Goal: Task Accomplishment & Management: Use online tool/utility

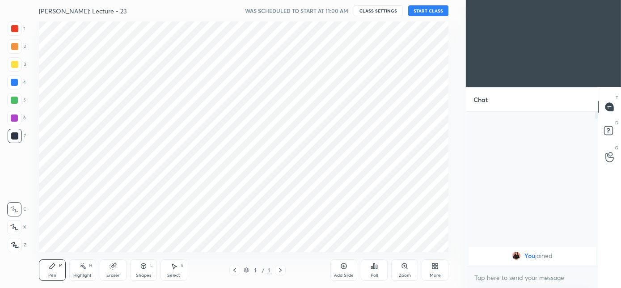
scroll to position [230, 430]
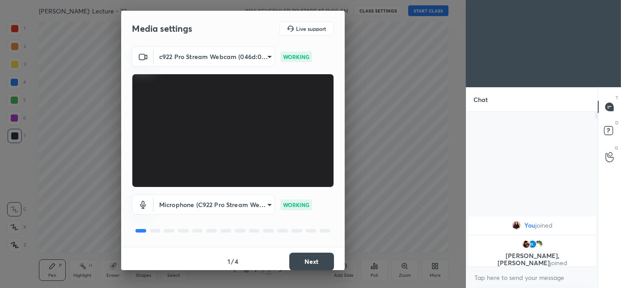
click at [9, 202] on div "Media settings Live support c922 Pro Stream Webcam (046d:085c) 4452444269a3a80a…" at bounding box center [233, 144] width 466 height 288
click at [308, 262] on button "Next" at bounding box center [311, 262] width 45 height 18
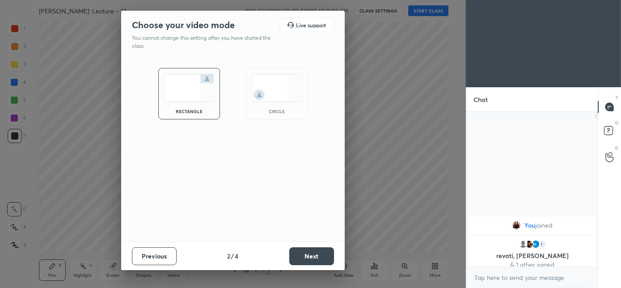
click at [273, 102] on div "circle" at bounding box center [277, 93] width 62 height 51
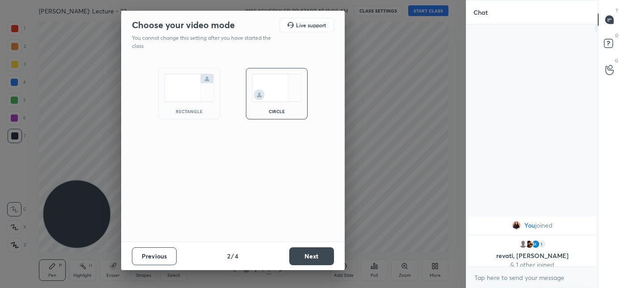
click at [305, 262] on button "Next" at bounding box center [311, 256] width 45 height 18
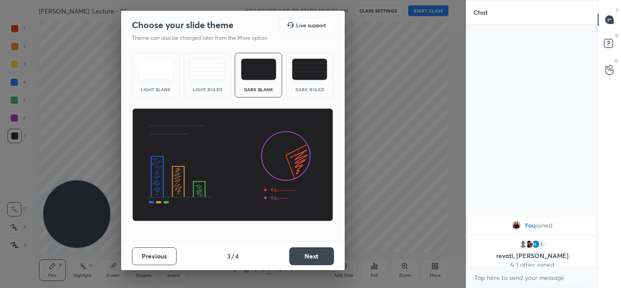
click at [305, 260] on button "Next" at bounding box center [311, 256] width 45 height 18
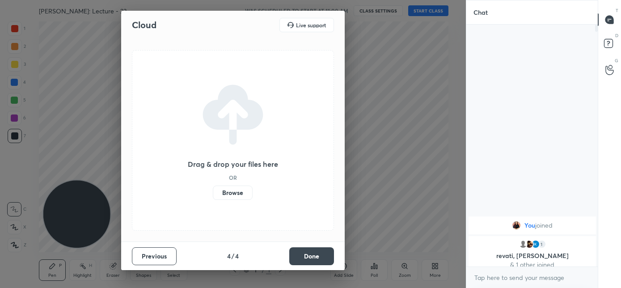
click at [305, 260] on button "Done" at bounding box center [311, 256] width 45 height 18
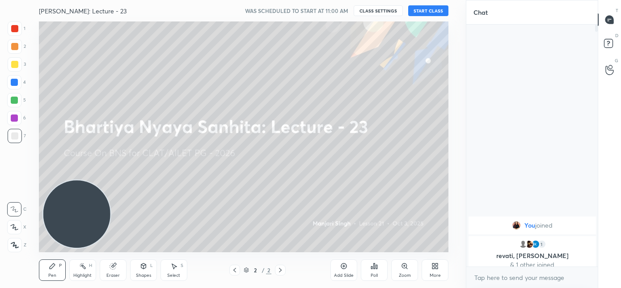
click at [424, 11] on button "START CLASS" at bounding box center [428, 10] width 40 height 11
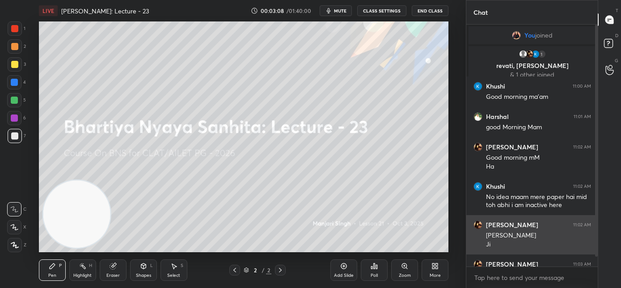
scroll to position [18, 0]
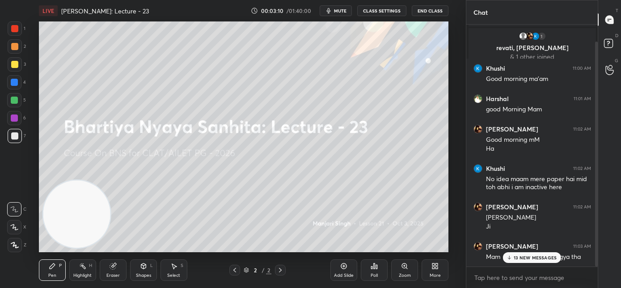
click at [527, 258] on p "13 NEW MESSAGES" at bounding box center [535, 257] width 43 height 5
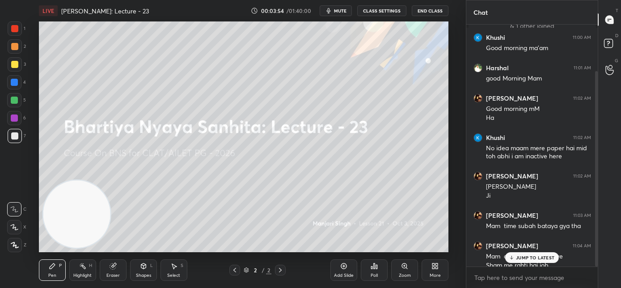
scroll to position [57, 0]
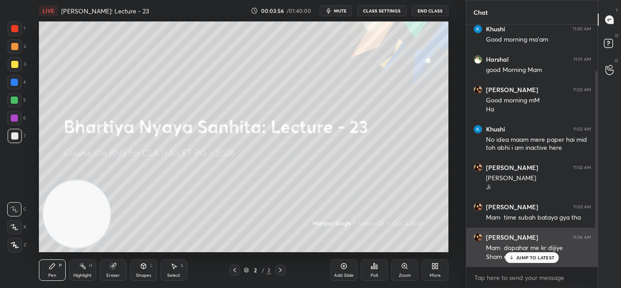
click at [514, 257] on icon at bounding box center [512, 257] width 6 height 5
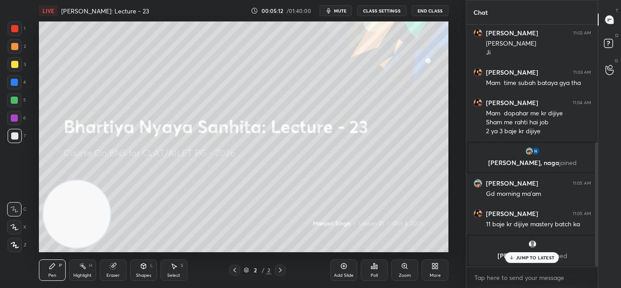
scroll to position [229, 0]
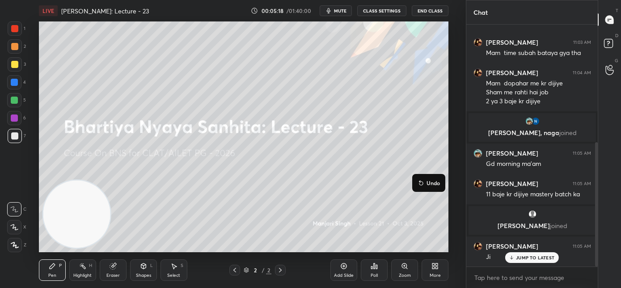
click at [313, 273] on div "2 / 2" at bounding box center [258, 270] width 146 height 11
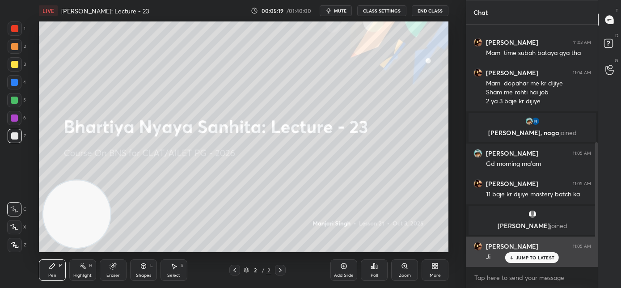
drag, startPoint x: 510, startPoint y: 257, endPoint x: 503, endPoint y: 255, distance: 7.8
click at [509, 257] on icon at bounding box center [512, 257] width 6 height 5
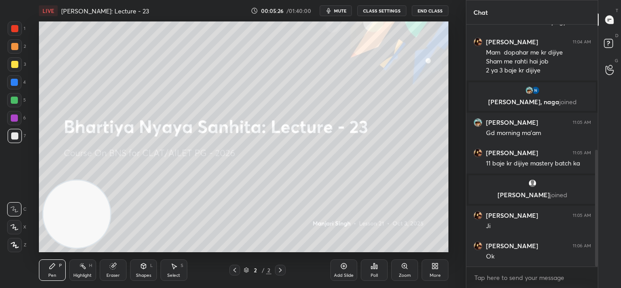
scroll to position [268, 0]
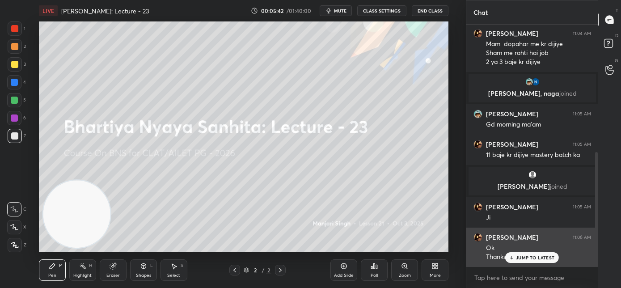
click at [522, 258] on p "JUMP TO LATEST" at bounding box center [535, 257] width 38 height 5
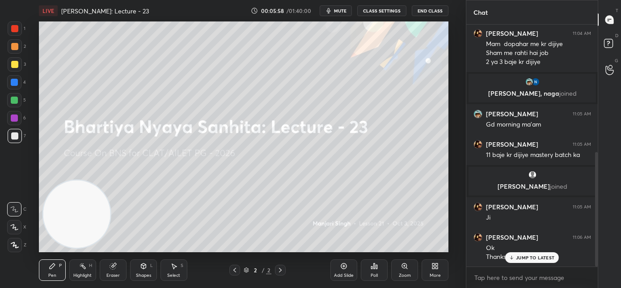
click at [516, 260] on div "JUMP TO LATEST" at bounding box center [532, 257] width 54 height 11
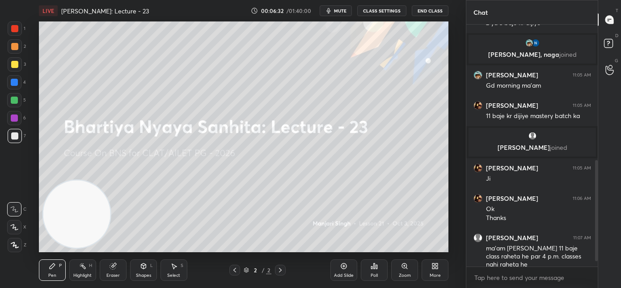
scroll to position [337, 0]
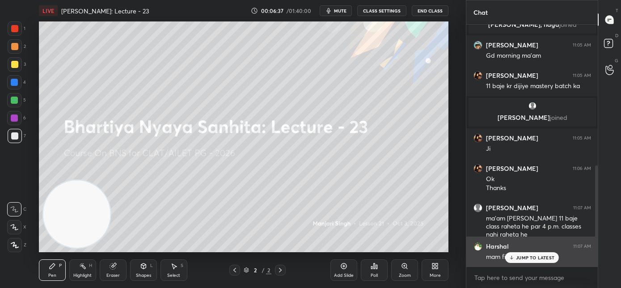
click at [514, 260] on div "JUMP TO LATEST" at bounding box center [532, 257] width 54 height 11
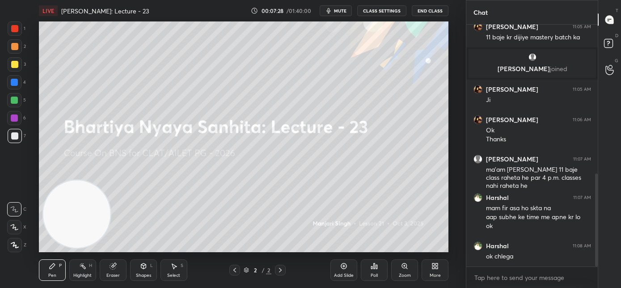
scroll to position [416, 0]
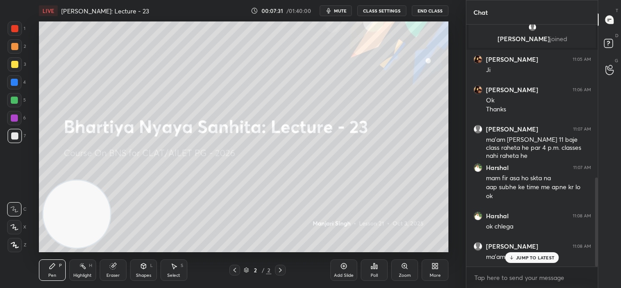
drag, startPoint x: 520, startPoint y: 260, endPoint x: 459, endPoint y: 236, distance: 65.1
click at [520, 260] on div "JUMP TO LATEST" at bounding box center [532, 257] width 54 height 11
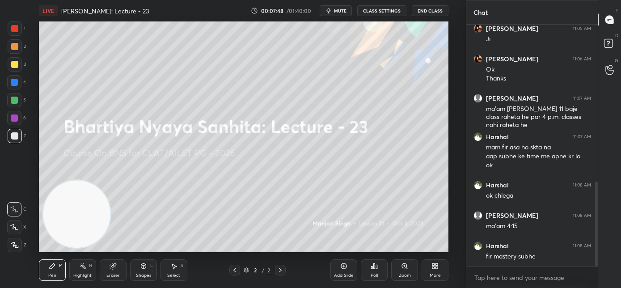
scroll to position [455, 0]
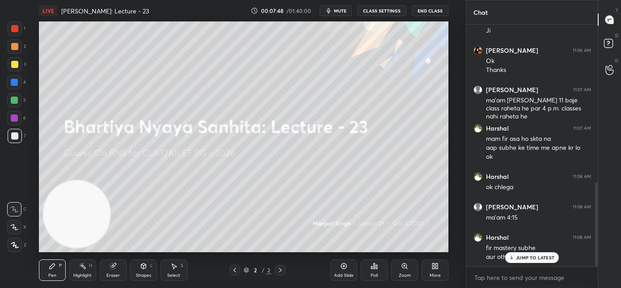
click at [333, 270] on div "Add Slide" at bounding box center [343, 269] width 27 height 21
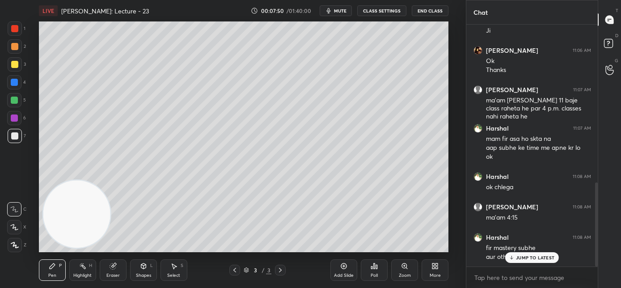
click at [16, 137] on div at bounding box center [14, 135] width 7 height 7
click at [18, 66] on div at bounding box center [15, 64] width 14 height 14
click at [13, 244] on icon at bounding box center [14, 244] width 7 height 5
click at [114, 268] on div "Eraser" at bounding box center [113, 269] width 27 height 21
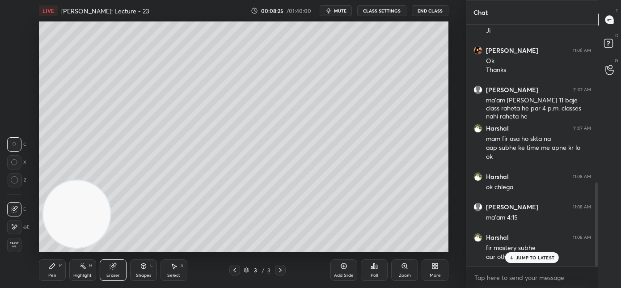
click at [49, 268] on div "Pen P" at bounding box center [52, 269] width 27 height 21
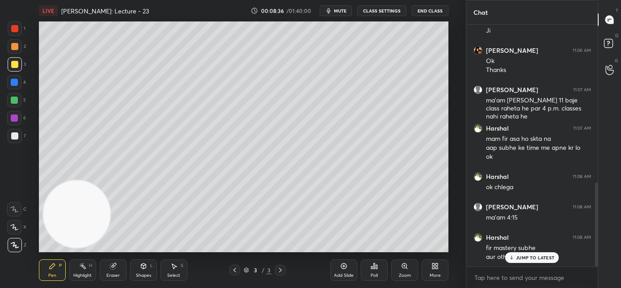
click at [526, 260] on div "JUMP TO LATEST" at bounding box center [532, 257] width 54 height 11
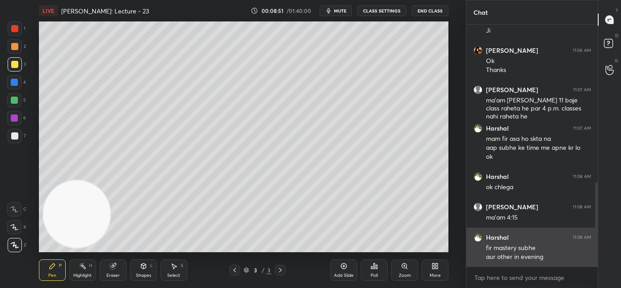
scroll to position [487, 0]
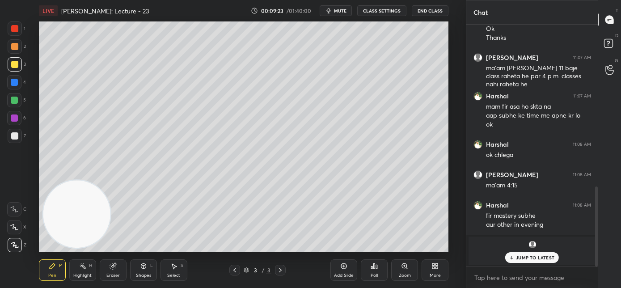
click at [523, 260] on div "JUMP TO LATEST" at bounding box center [532, 257] width 54 height 11
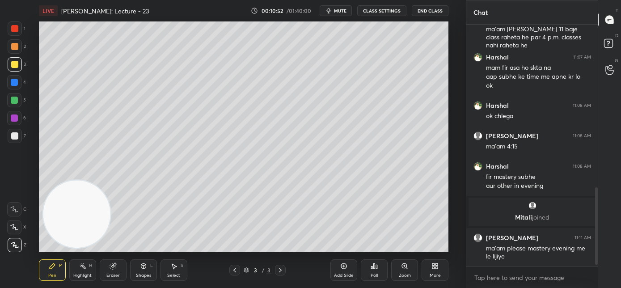
scroll to position [504, 0]
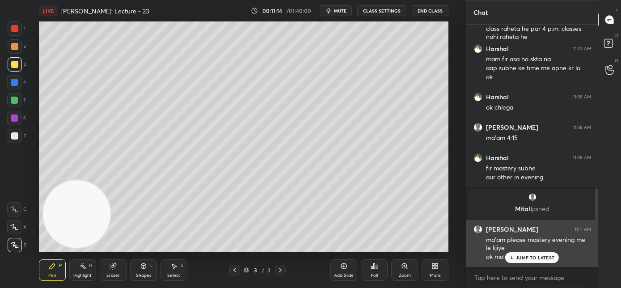
click at [521, 259] on p "JUMP TO LATEST" at bounding box center [535, 257] width 38 height 5
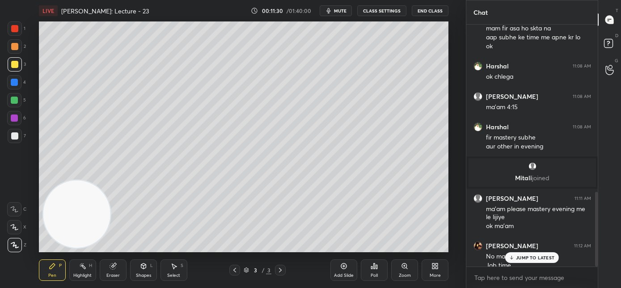
scroll to position [543, 0]
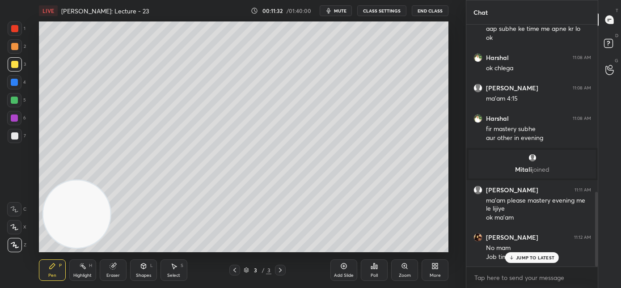
drag, startPoint x: 518, startPoint y: 260, endPoint x: 514, endPoint y: 257, distance: 5.0
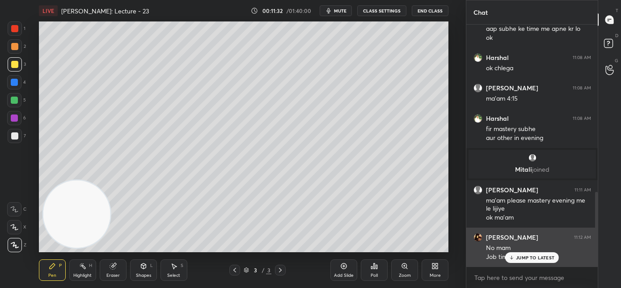
click at [518, 260] on p "JUMP TO LATEST" at bounding box center [535, 257] width 38 height 5
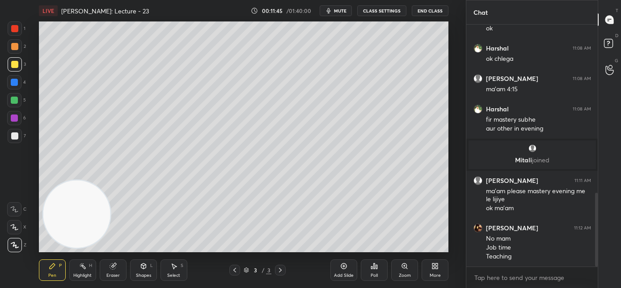
scroll to position [561, 0]
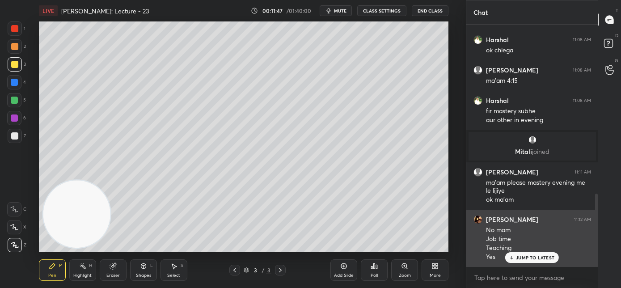
drag, startPoint x: 514, startPoint y: 259, endPoint x: 509, endPoint y: 258, distance: 5.1
click at [514, 259] on icon at bounding box center [512, 257] width 6 height 5
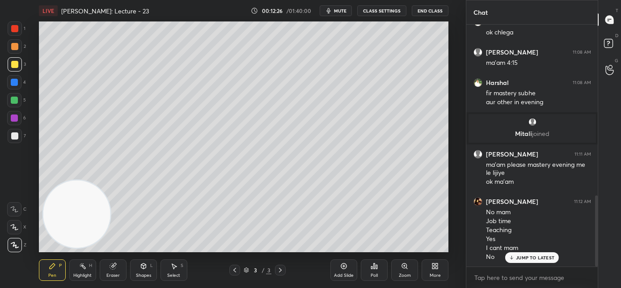
scroll to position [611, 0]
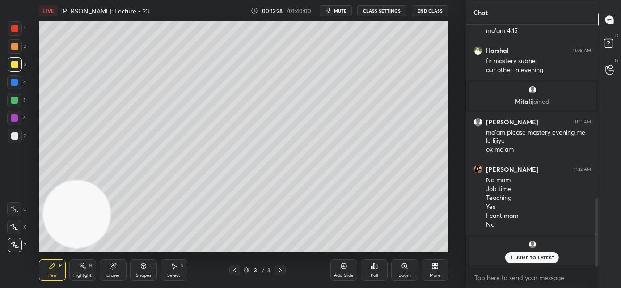
click at [513, 258] on icon at bounding box center [512, 257] width 6 height 5
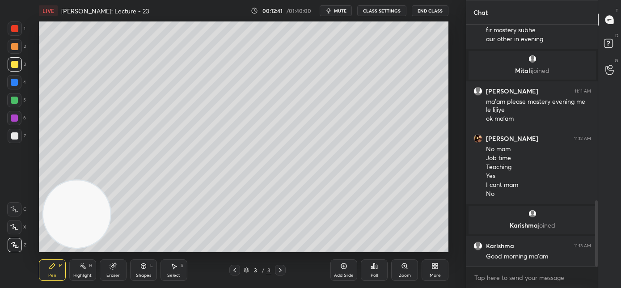
scroll to position [672, 0]
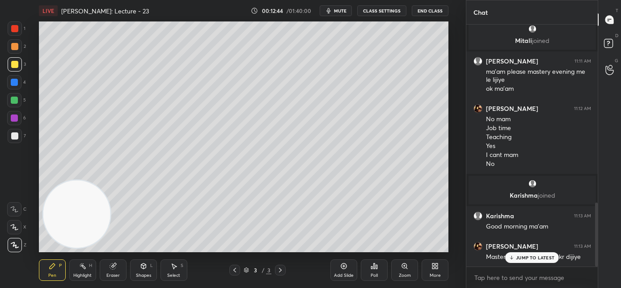
click at [519, 257] on p "JUMP TO LATEST" at bounding box center [535, 257] width 38 height 5
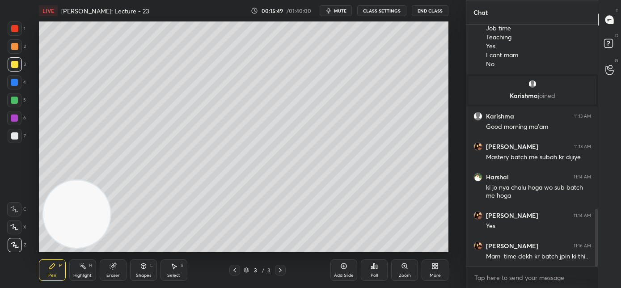
scroll to position [802, 0]
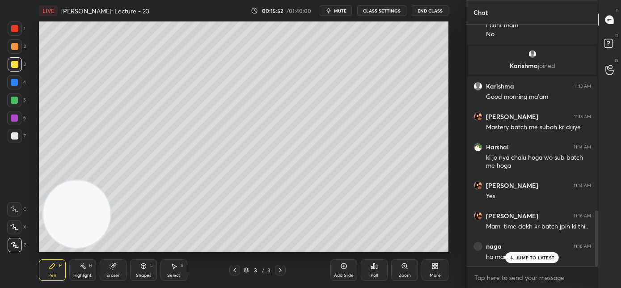
drag, startPoint x: 541, startPoint y: 258, endPoint x: 466, endPoint y: 256, distance: 75.1
click at [540, 259] on p "JUMP TO LATEST" at bounding box center [535, 257] width 38 height 5
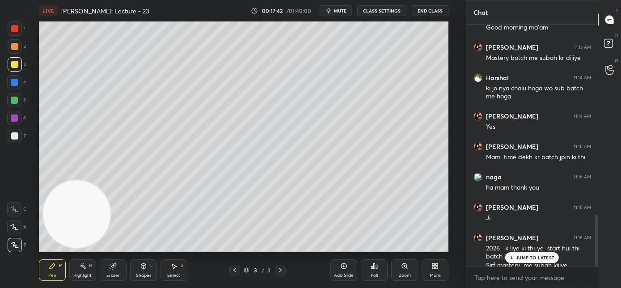
scroll to position [880, 0]
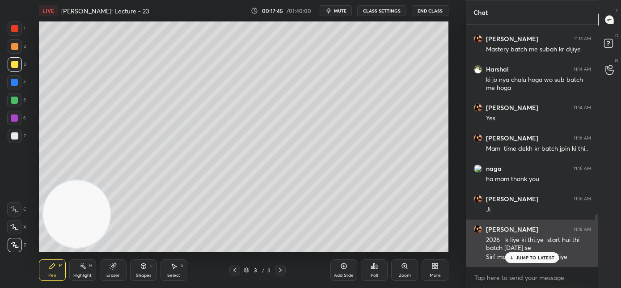
click at [523, 261] on div "JUMP TO LATEST" at bounding box center [532, 257] width 54 height 11
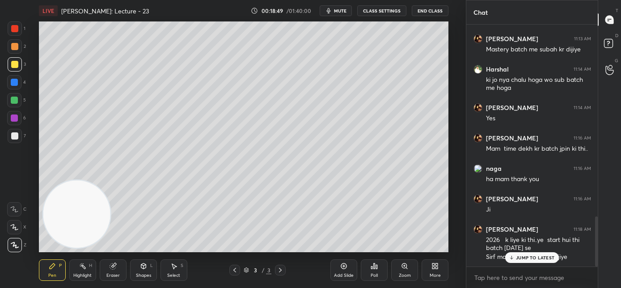
scroll to position [926, 0]
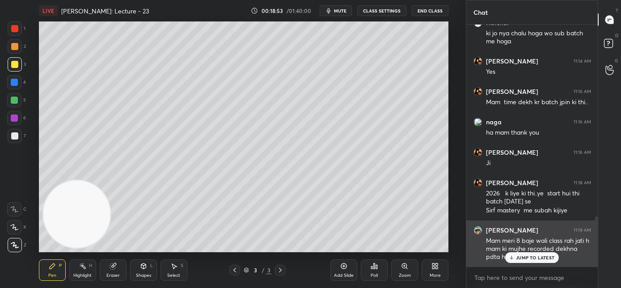
click at [521, 261] on div "JUMP TO LATEST" at bounding box center [532, 257] width 54 height 11
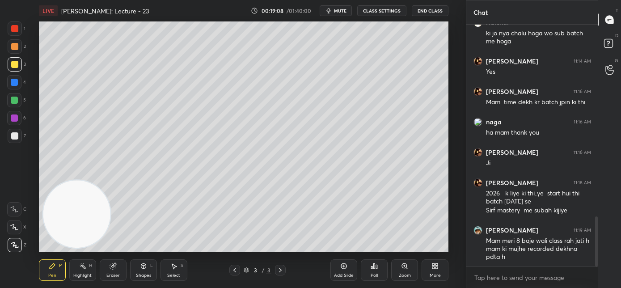
click at [433, 273] on div "More" at bounding box center [435, 275] width 11 height 4
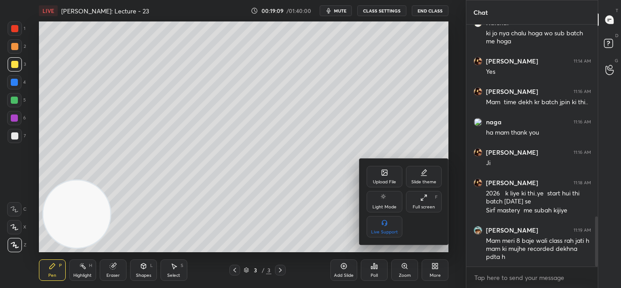
click at [319, 225] on div at bounding box center [310, 144] width 621 height 288
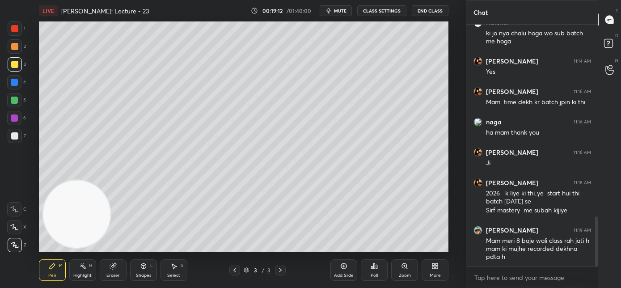
drag, startPoint x: 329, startPoint y: 9, endPoint x: 339, endPoint y: 17, distance: 12.4
click at [330, 10] on icon "button" at bounding box center [328, 10] width 7 height 7
click at [333, 11] on span "unmute" at bounding box center [339, 11] width 19 height 6
click at [434, 273] on div "More" at bounding box center [435, 275] width 11 height 4
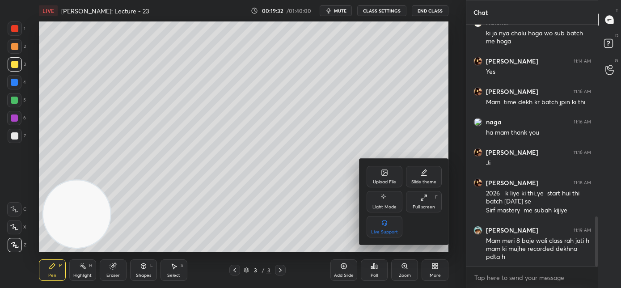
click at [384, 174] on icon at bounding box center [384, 173] width 5 height 3
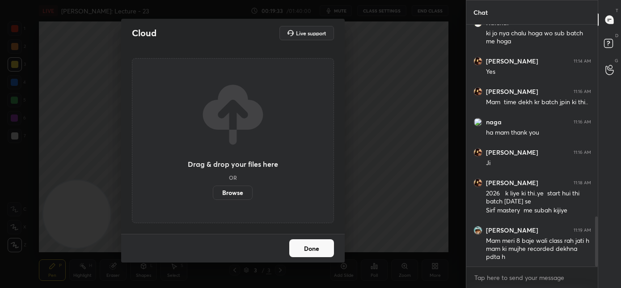
click at [213, 198] on label "Browse" at bounding box center [233, 192] width 40 height 14
click at [213, 198] on input "Browse" at bounding box center [213, 192] width 0 height 14
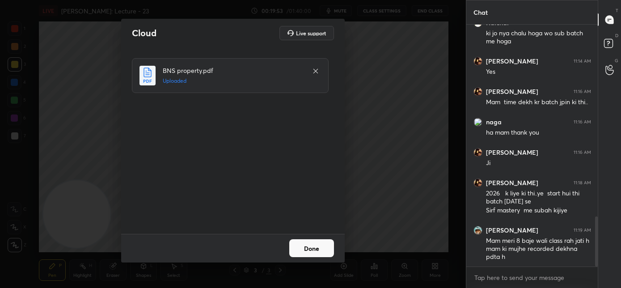
click at [301, 249] on button "Done" at bounding box center [311, 248] width 45 height 18
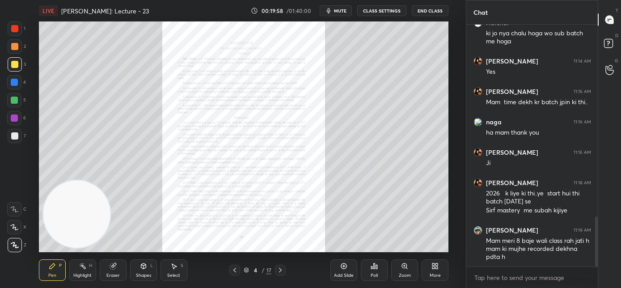
click at [397, 273] on div "Zoom" at bounding box center [404, 269] width 27 height 21
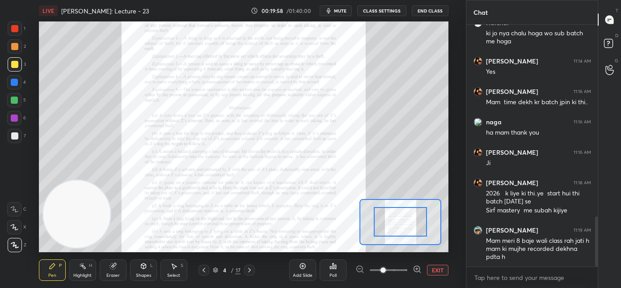
click at [400, 274] on span at bounding box center [389, 269] width 38 height 13
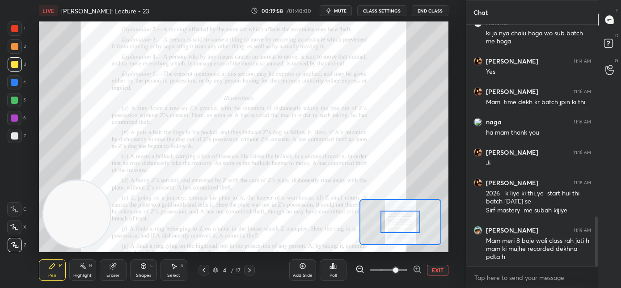
click at [398, 273] on span at bounding box center [395, 269] width 5 height 5
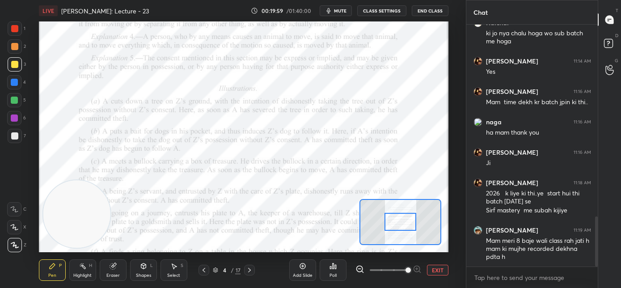
click at [405, 272] on span at bounding box center [407, 269] width 5 height 5
click at [405, 270] on span at bounding box center [407, 269] width 5 height 5
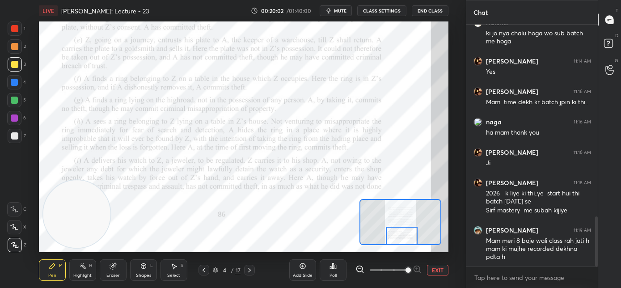
drag, startPoint x: 401, startPoint y: 220, endPoint x: 400, endPoint y: 239, distance: 18.8
click at [403, 239] on div at bounding box center [402, 236] width 32 height 18
click at [253, 270] on icon at bounding box center [249, 269] width 7 height 7
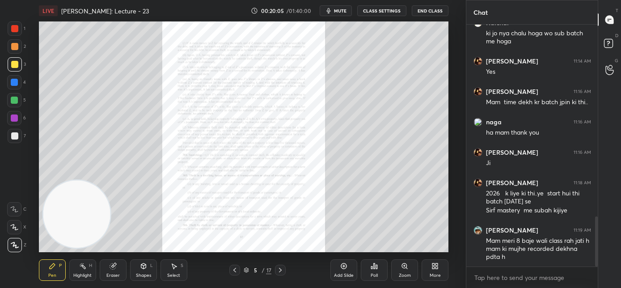
click at [401, 271] on div "Zoom" at bounding box center [404, 269] width 27 height 21
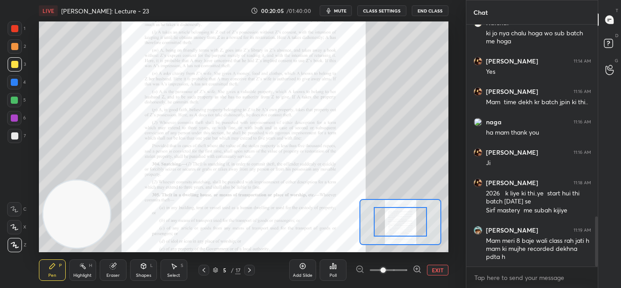
click at [404, 272] on span at bounding box center [389, 269] width 38 height 13
click at [386, 272] on span at bounding box center [382, 269] width 5 height 5
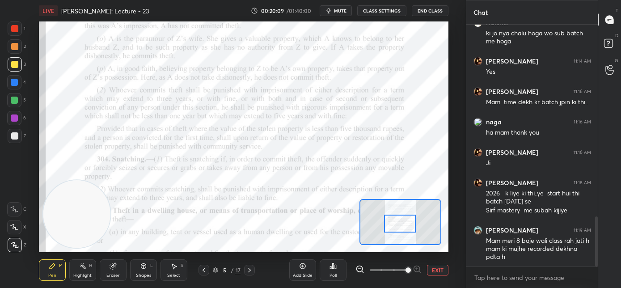
click at [404, 223] on div at bounding box center [400, 224] width 32 height 18
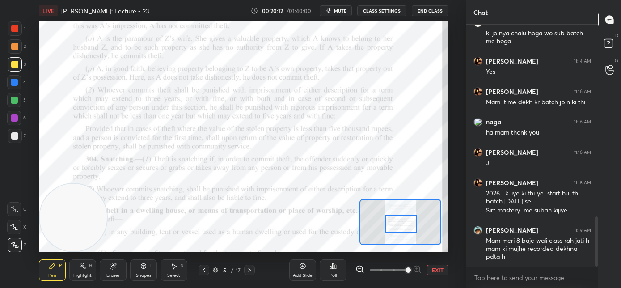
click at [55, 244] on video at bounding box center [73, 217] width 67 height 67
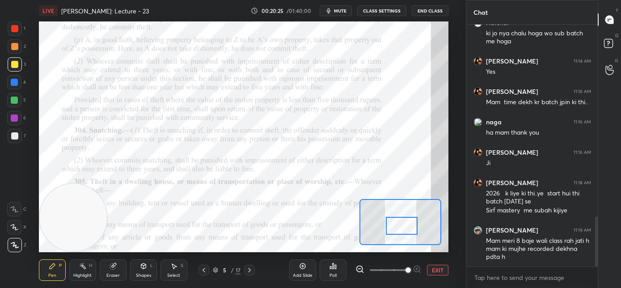
click at [399, 228] on div at bounding box center [402, 226] width 32 height 18
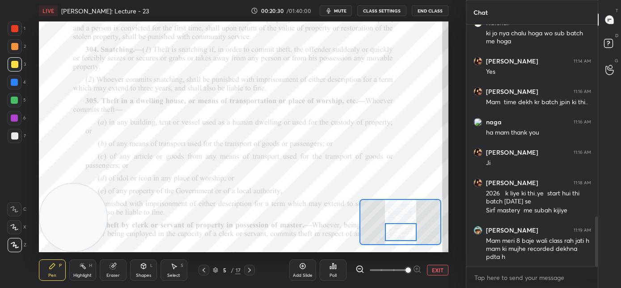
click at [396, 236] on div at bounding box center [401, 232] width 32 height 18
click at [13, 87] on div at bounding box center [14, 82] width 14 height 14
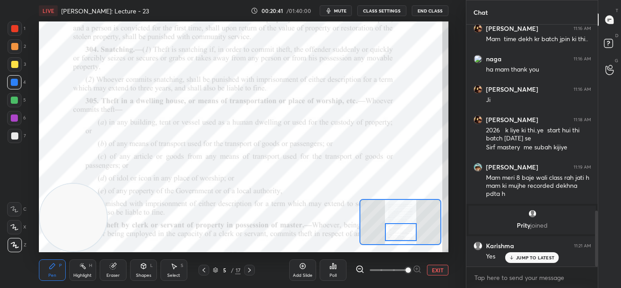
scroll to position [802, 0]
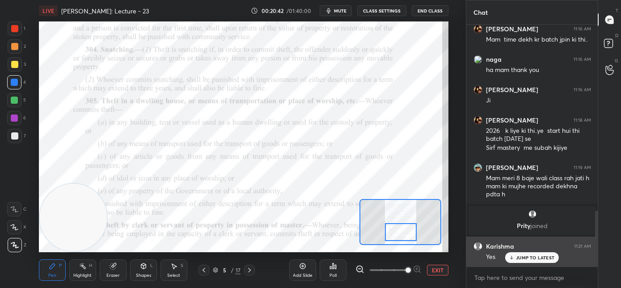
click at [539, 260] on p "JUMP TO LATEST" at bounding box center [535, 257] width 38 height 5
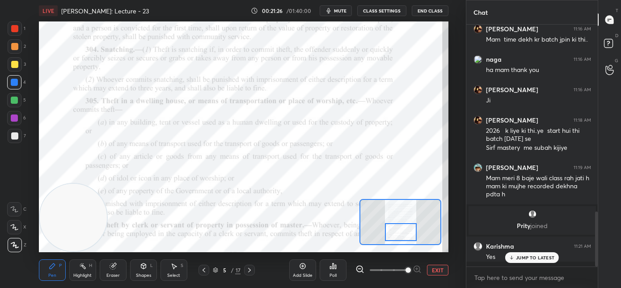
scroll to position [239, 129]
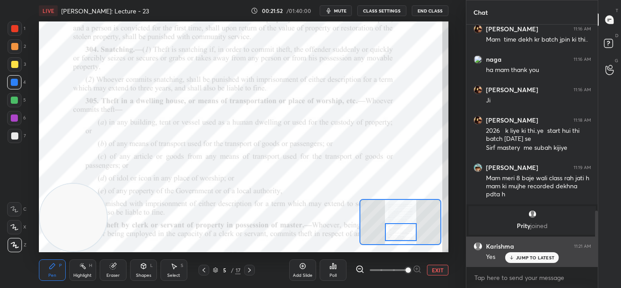
click at [516, 252] on div "JUMP TO LATEST" at bounding box center [532, 257] width 54 height 11
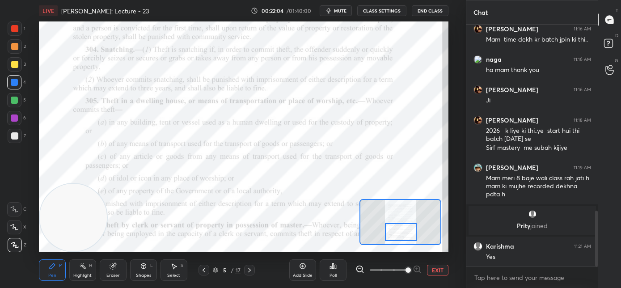
click at [17, 205] on div at bounding box center [14, 209] width 14 height 14
click at [47, 67] on div "Setting up your live class Poll for secs No correct answer Start poll" at bounding box center [244, 136] width 430 height 231
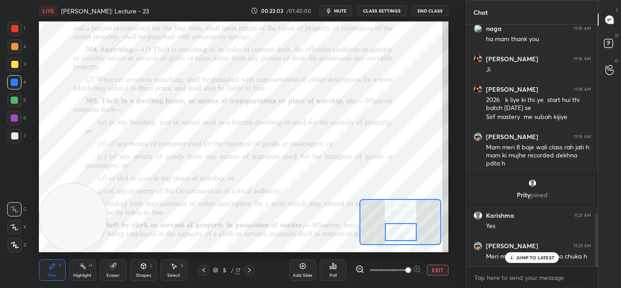
scroll to position [863, 0]
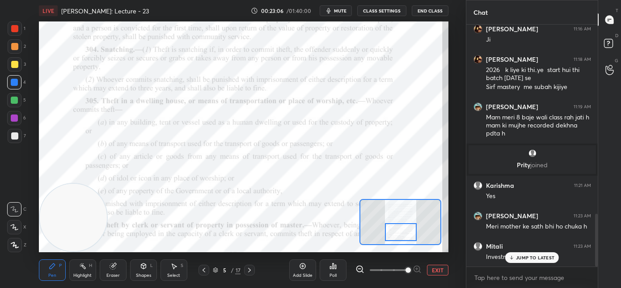
click at [523, 258] on p "JUMP TO LATEST" at bounding box center [535, 257] width 38 height 5
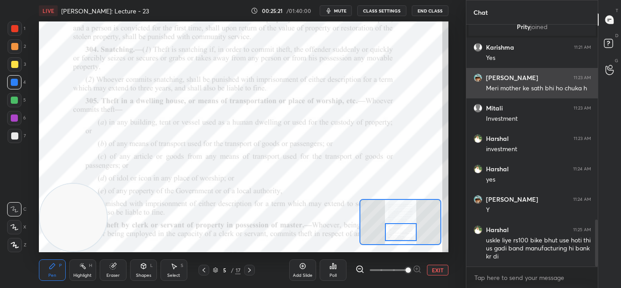
scroll to position [1031, 0]
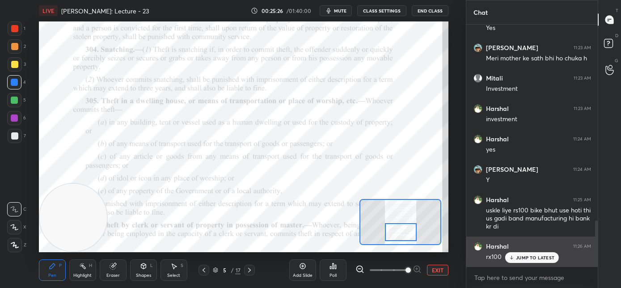
click at [517, 258] on p "JUMP TO LATEST" at bounding box center [535, 257] width 38 height 5
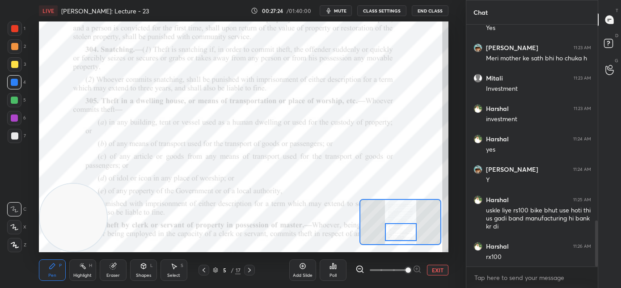
click at [14, 119] on div at bounding box center [14, 117] width 7 height 7
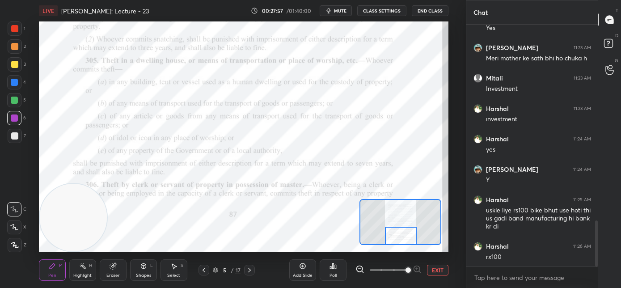
drag, startPoint x: 401, startPoint y: 232, endPoint x: 403, endPoint y: 227, distance: 5.7
click at [400, 233] on div at bounding box center [401, 236] width 32 height 18
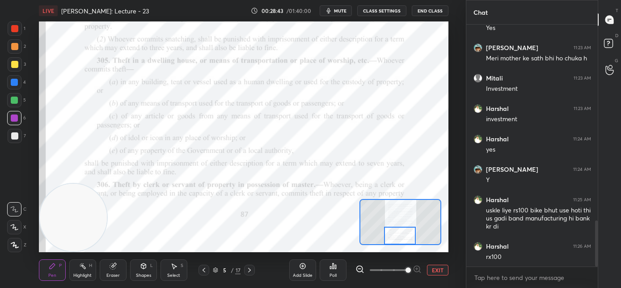
click at [396, 236] on div at bounding box center [400, 236] width 32 height 18
drag, startPoint x: 81, startPoint y: 211, endPoint x: 102, endPoint y: 100, distance: 112.5
click at [102, 100] on video at bounding box center [94, 107] width 67 height 67
click at [333, 11] on button "mute" at bounding box center [336, 10] width 32 height 11
click at [340, 15] on button "unmute" at bounding box center [336, 10] width 32 height 11
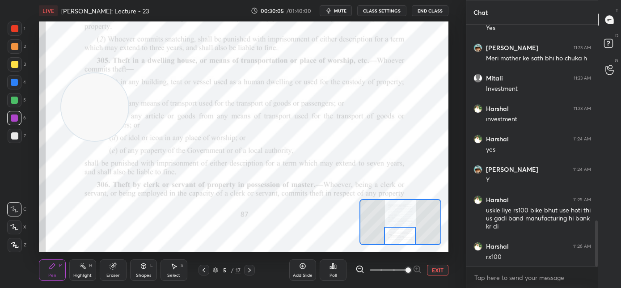
click at [15, 83] on div at bounding box center [14, 82] width 7 height 7
click at [15, 28] on div at bounding box center [14, 28] width 7 height 7
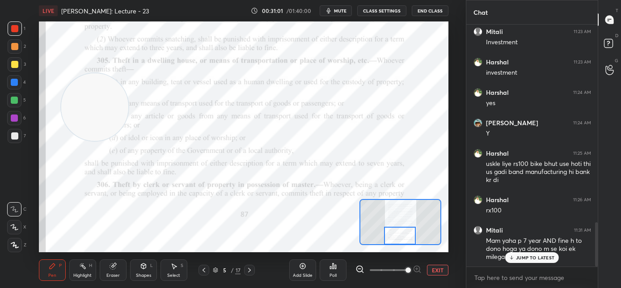
click at [522, 257] on p "JUMP TO LATEST" at bounding box center [535, 257] width 38 height 5
click at [249, 273] on div at bounding box center [249, 270] width 11 height 11
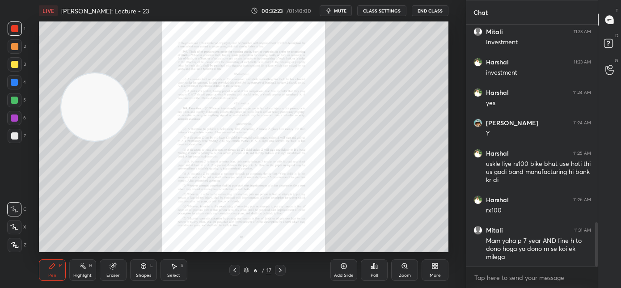
click at [400, 266] on div "Zoom" at bounding box center [404, 269] width 27 height 21
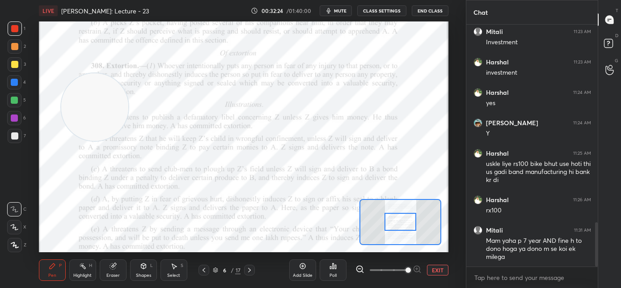
drag, startPoint x: 400, startPoint y: 266, endPoint x: 404, endPoint y: 270, distance: 6.3
click at [405, 269] on span at bounding box center [407, 269] width 5 height 5
drag, startPoint x: 404, startPoint y: 270, endPoint x: 401, endPoint y: 265, distance: 6.2
click at [405, 270] on span at bounding box center [407, 269] width 5 height 5
drag, startPoint x: 96, startPoint y: 231, endPoint x: 83, endPoint y: 269, distance: 40.1
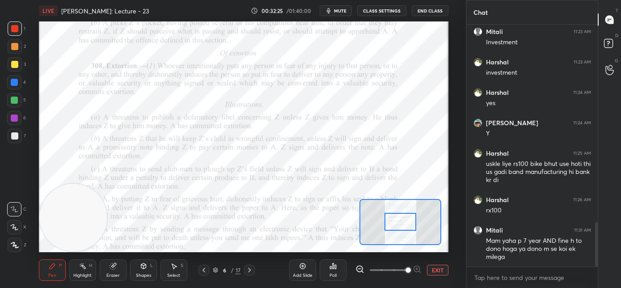
click at [90, 282] on div "LIVE [PERSON_NAME]: Lecture - 23 00:32:25 / 01:40:00 mute CLASS SETTINGS End Cl…" at bounding box center [244, 144] width 430 height 288
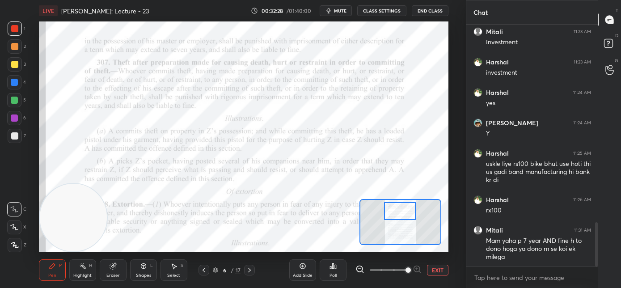
drag, startPoint x: 397, startPoint y: 224, endPoint x: 396, endPoint y: 213, distance: 10.7
click at [396, 213] on div at bounding box center [400, 211] width 32 height 18
click at [17, 83] on div at bounding box center [14, 82] width 7 height 7
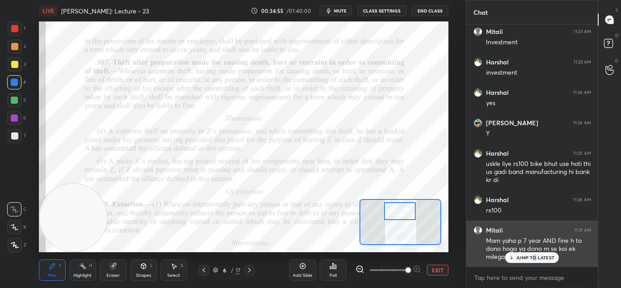
drag, startPoint x: 534, startPoint y: 259, endPoint x: 505, endPoint y: 246, distance: 31.8
click at [534, 259] on p "JUMP TO LATEST" at bounding box center [535, 257] width 38 height 5
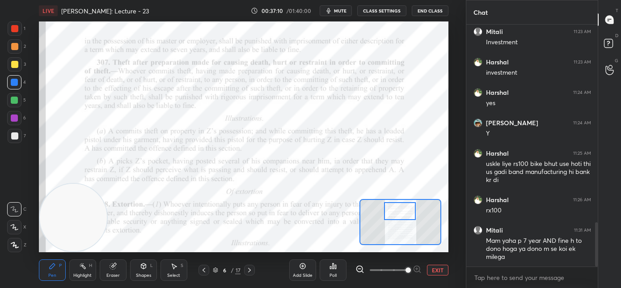
click at [199, 271] on div at bounding box center [203, 270] width 11 height 11
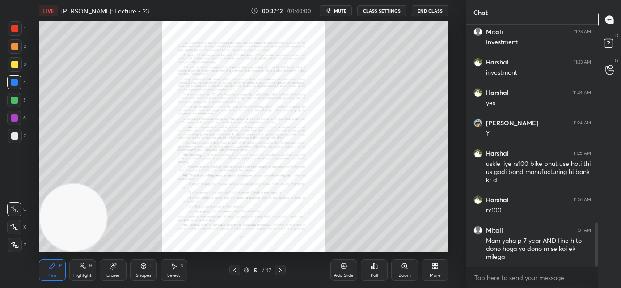
click at [409, 269] on div "Zoom" at bounding box center [404, 269] width 27 height 21
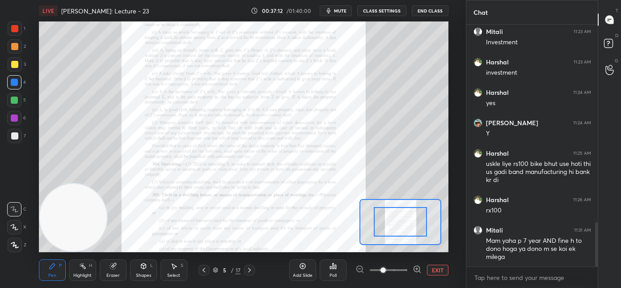
click at [406, 269] on div at bounding box center [388, 270] width 66 height 11
click at [406, 269] on span at bounding box center [389, 269] width 38 height 13
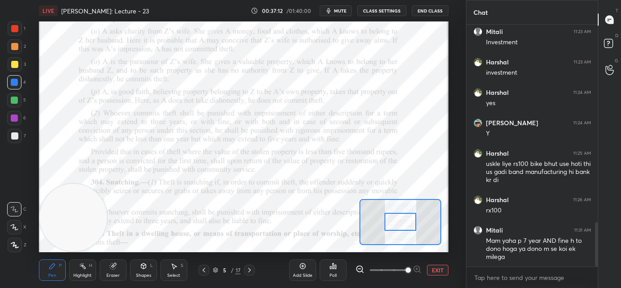
click at [408, 269] on span at bounding box center [407, 269] width 5 height 5
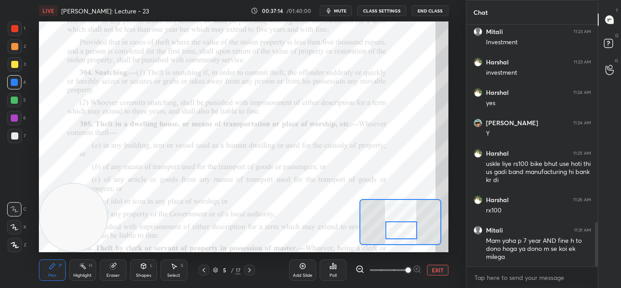
drag, startPoint x: 400, startPoint y: 229, endPoint x: 409, endPoint y: 230, distance: 8.1
click at [401, 231] on div at bounding box center [401, 230] width 32 height 18
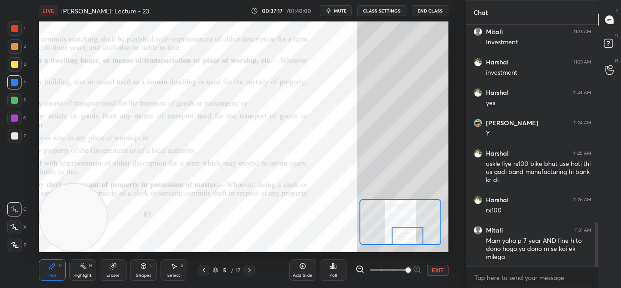
drag, startPoint x: 403, startPoint y: 236, endPoint x: 409, endPoint y: 240, distance: 7.3
click at [409, 241] on div at bounding box center [408, 236] width 32 height 18
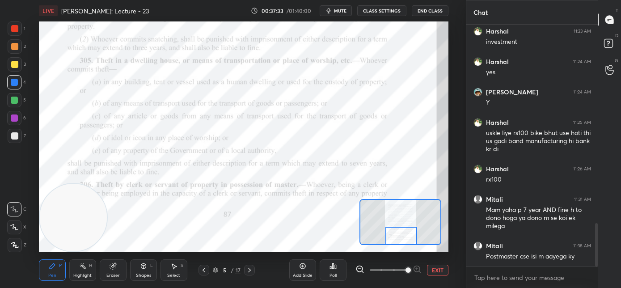
drag, startPoint x: 402, startPoint y: 240, endPoint x: 398, endPoint y: 242, distance: 4.6
click at [398, 242] on div at bounding box center [401, 236] width 32 height 18
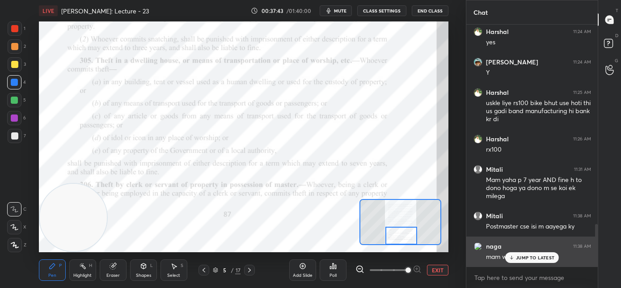
click at [518, 259] on p "JUMP TO LATEST" at bounding box center [535, 257] width 38 height 5
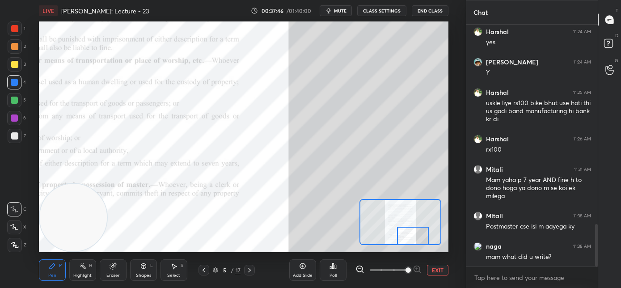
click at [405, 238] on div at bounding box center [413, 236] width 32 height 18
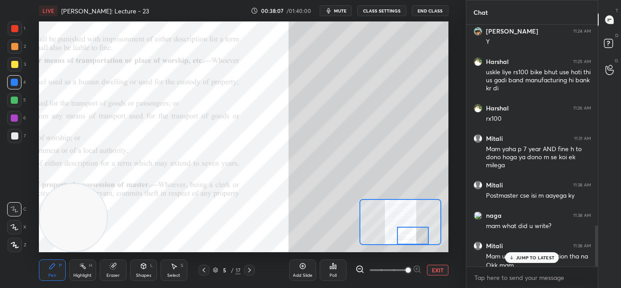
scroll to position [1177, 0]
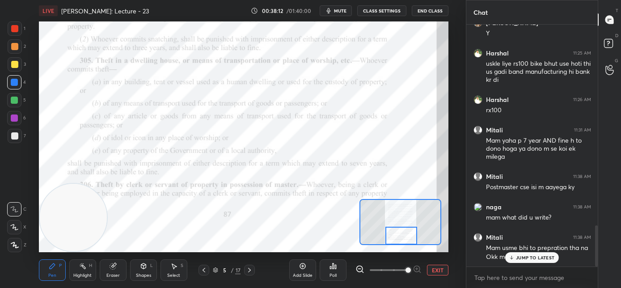
drag, startPoint x: 392, startPoint y: 240, endPoint x: 396, endPoint y: 243, distance: 4.8
click at [396, 243] on div at bounding box center [401, 236] width 32 height 18
click at [252, 272] on icon at bounding box center [249, 269] width 7 height 7
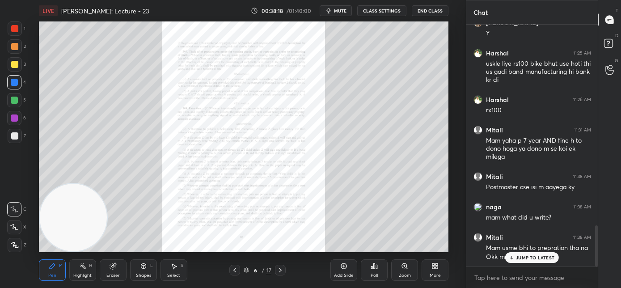
click at [397, 268] on div "Zoom" at bounding box center [404, 269] width 27 height 21
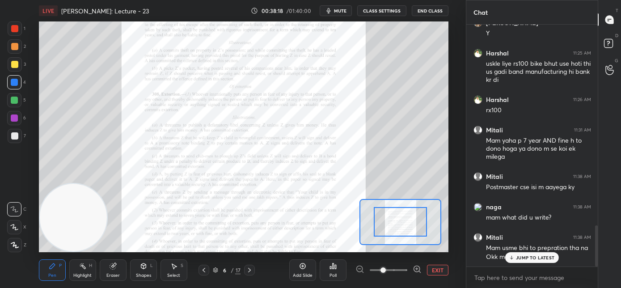
click at [401, 269] on span at bounding box center [389, 269] width 38 height 13
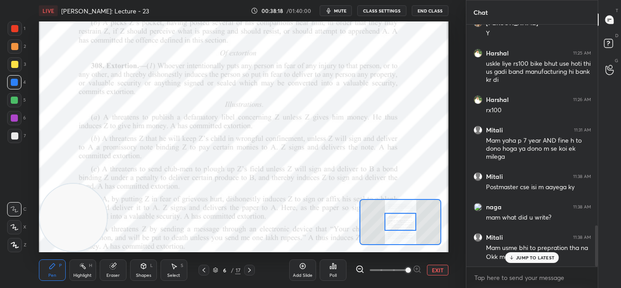
click at [405, 270] on span at bounding box center [407, 269] width 5 height 5
drag, startPoint x: 408, startPoint y: 270, endPoint x: 407, endPoint y: 256, distance: 13.9
click at [406, 269] on span at bounding box center [407, 269] width 5 height 5
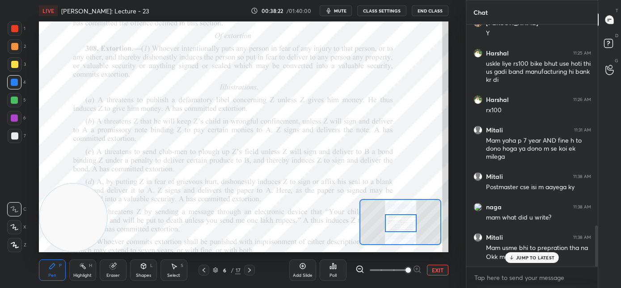
drag, startPoint x: 403, startPoint y: 216, endPoint x: 402, endPoint y: 224, distance: 8.1
click at [403, 226] on div at bounding box center [401, 223] width 32 height 18
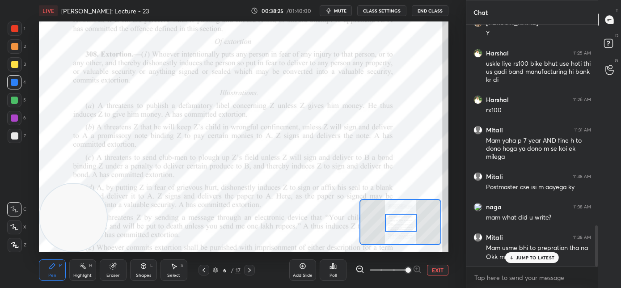
click at [19, 118] on div at bounding box center [14, 118] width 14 height 14
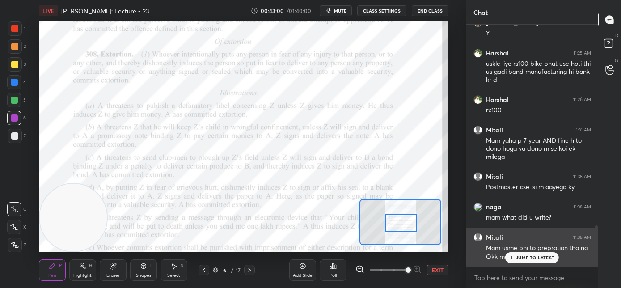
click at [510, 256] on div "JUMP TO LATEST" at bounding box center [532, 257] width 54 height 11
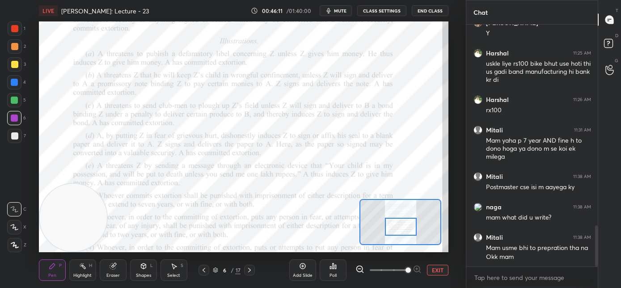
click at [399, 227] on div at bounding box center [401, 227] width 32 height 18
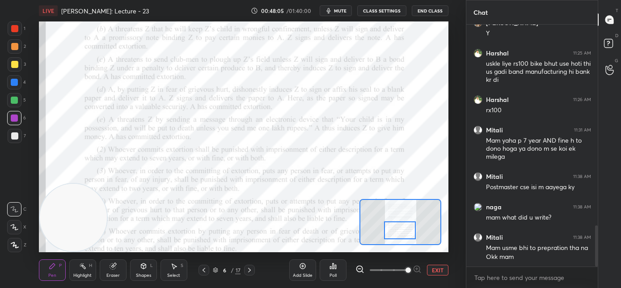
click at [402, 229] on div at bounding box center [400, 230] width 32 height 18
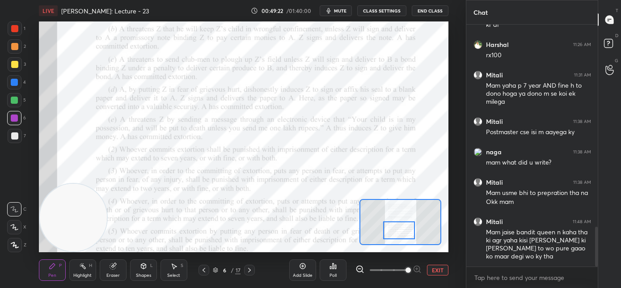
scroll to position [1270, 0]
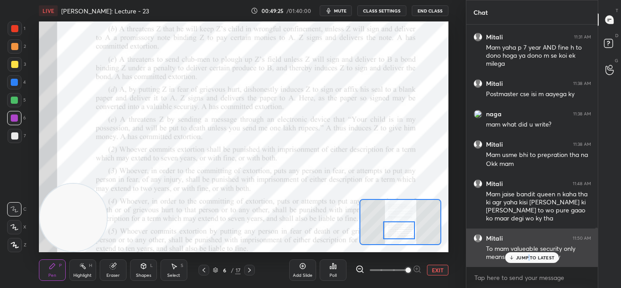
click at [529, 256] on p "JUMP TO LATEST" at bounding box center [535, 257] width 38 height 5
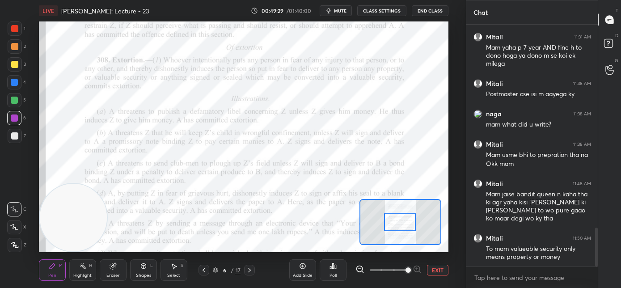
click at [400, 226] on div at bounding box center [400, 222] width 32 height 18
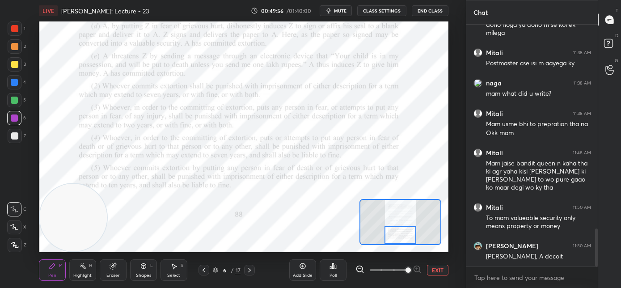
drag, startPoint x: 405, startPoint y: 222, endPoint x: 405, endPoint y: 236, distance: 13.4
click at [405, 236] on div at bounding box center [400, 235] width 32 height 18
drag, startPoint x: 394, startPoint y: 231, endPoint x: 282, endPoint y: 273, distance: 119.4
click at [395, 233] on div at bounding box center [400, 235] width 32 height 18
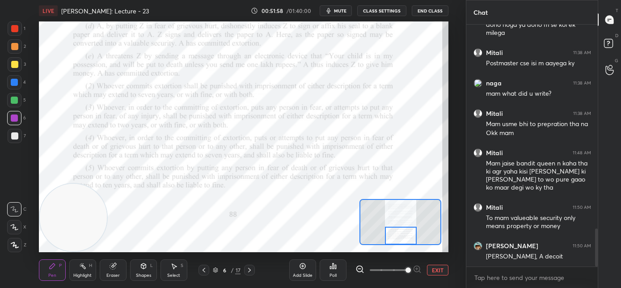
click at [251, 271] on icon at bounding box center [249, 269] width 7 height 7
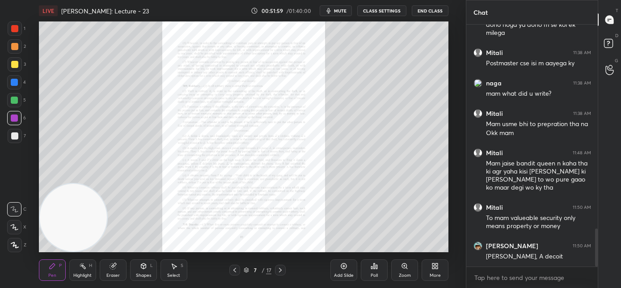
click at [401, 270] on div "Zoom" at bounding box center [404, 269] width 27 height 21
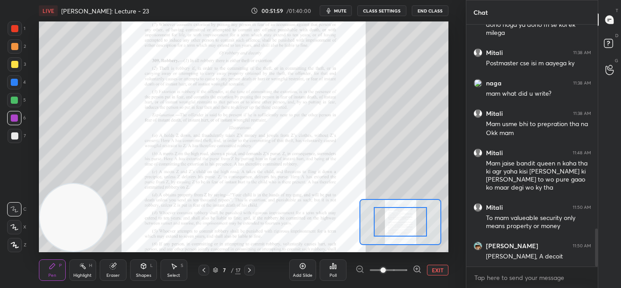
click at [403, 270] on span at bounding box center [389, 269] width 38 height 13
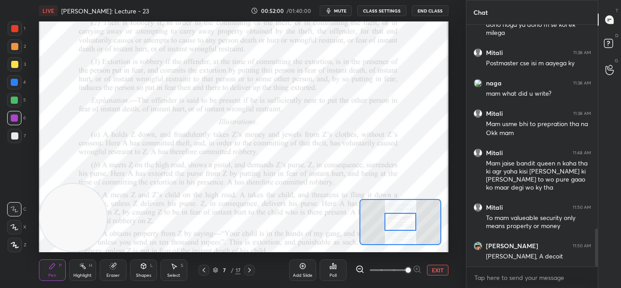
click at [406, 268] on span at bounding box center [407, 269] width 5 height 5
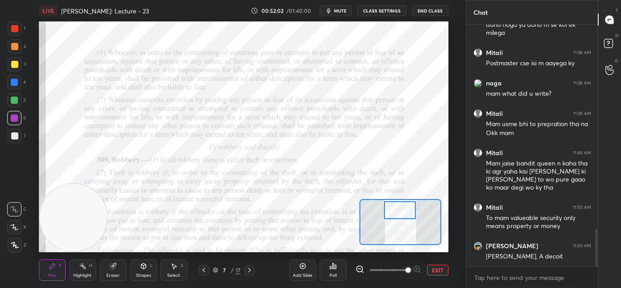
drag, startPoint x: 395, startPoint y: 224, endPoint x: 395, endPoint y: 212, distance: 12.1
click at [395, 213] on div at bounding box center [400, 210] width 32 height 18
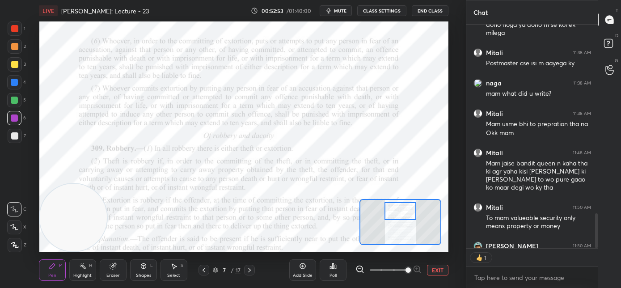
scroll to position [3, 3]
click at [335, 10] on button "mute" at bounding box center [336, 10] width 32 height 11
drag, startPoint x: 343, startPoint y: 12, endPoint x: 345, endPoint y: 18, distance: 6.5
click at [342, 12] on span "unmute" at bounding box center [339, 11] width 19 height 6
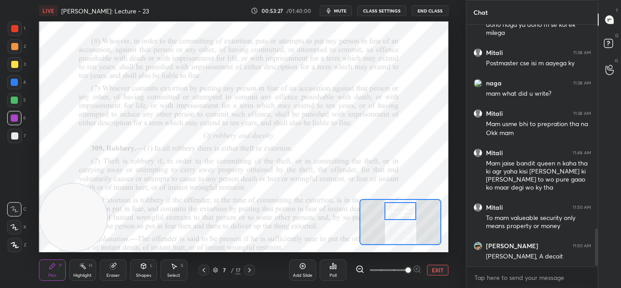
click at [345, 12] on span "mute" at bounding box center [340, 11] width 13 height 6
click at [431, 14] on button "End Class" at bounding box center [430, 10] width 37 height 11
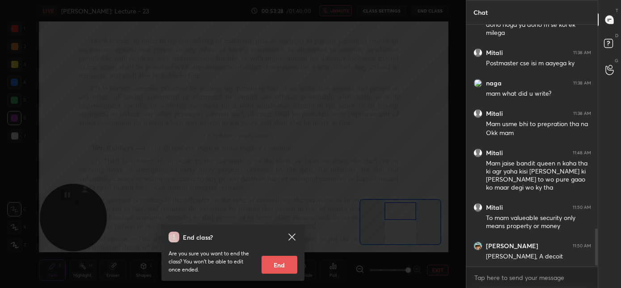
click at [285, 268] on button "End" at bounding box center [279, 265] width 36 height 18
type textarea "x"
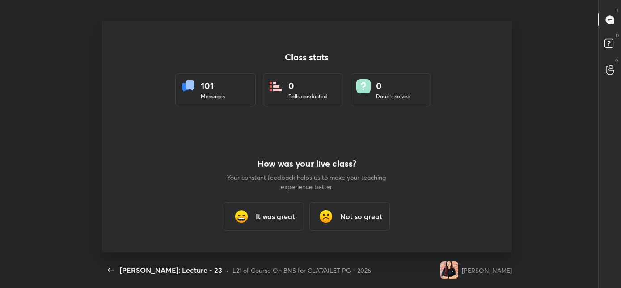
scroll to position [230, 614]
click at [245, 216] on img at bounding box center [241, 216] width 18 height 18
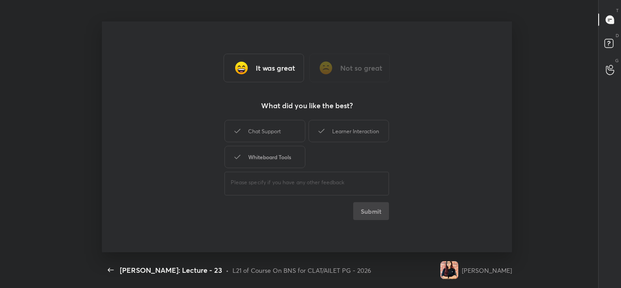
click at [261, 156] on div "Whiteboard Tools" at bounding box center [264, 157] width 80 height 22
drag, startPoint x: 266, startPoint y: 137, endPoint x: 284, endPoint y: 136, distance: 17.9
click at [268, 137] on div "Chat Support" at bounding box center [264, 131] width 80 height 22
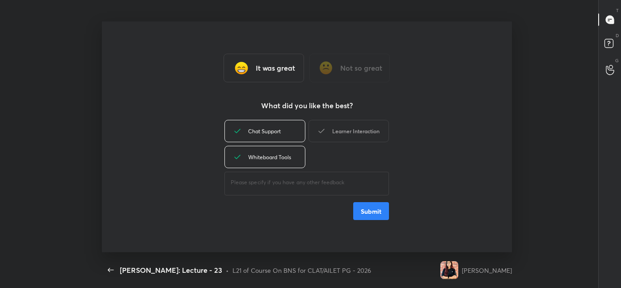
click at [310, 135] on div "Learner Interaction" at bounding box center [348, 131] width 80 height 22
click at [379, 214] on button "Submit" at bounding box center [371, 211] width 36 height 18
